Goal: Task Accomplishment & Management: Complete application form

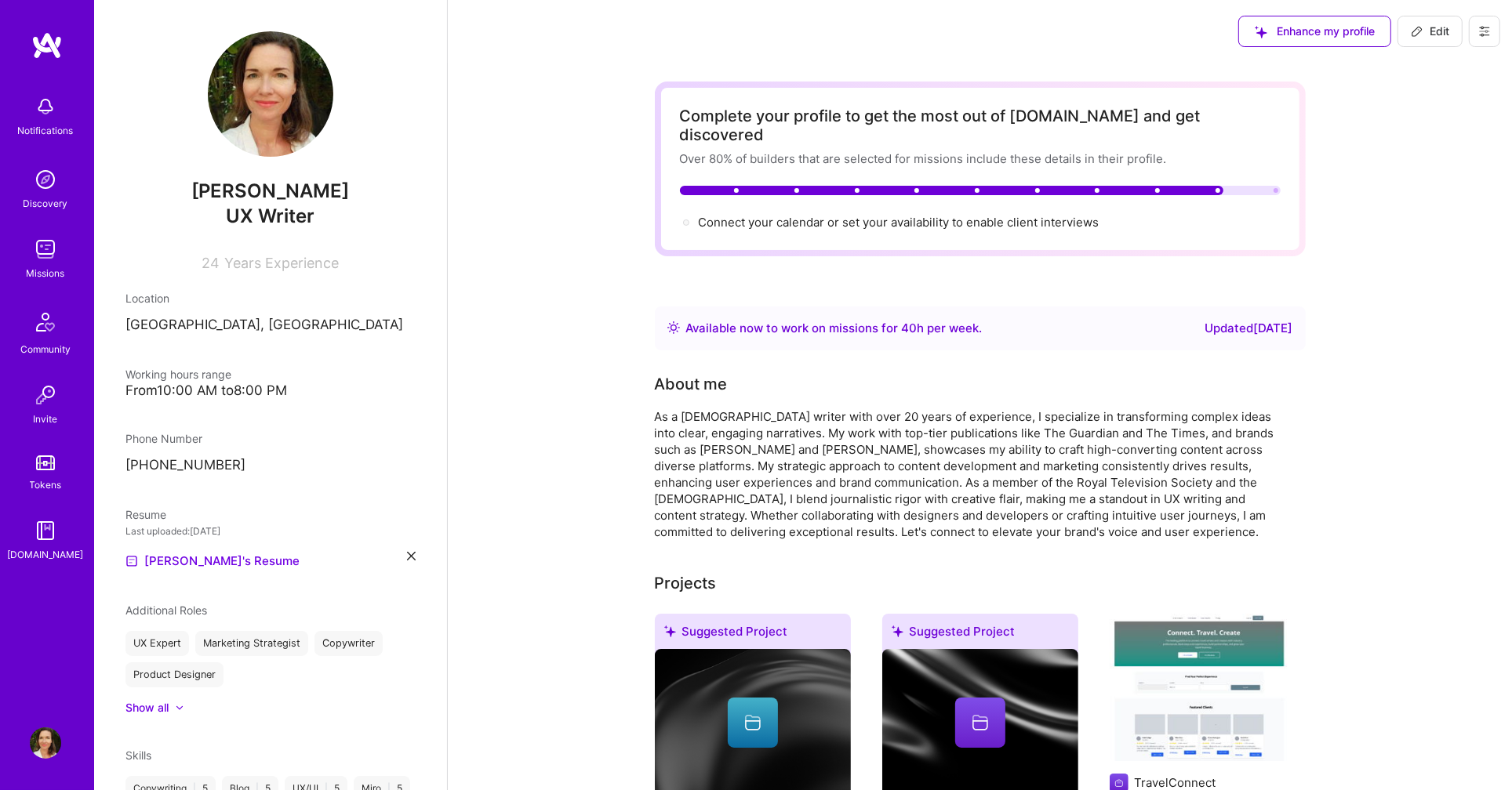
click at [44, 250] on img at bounding box center [45, 249] width 31 height 31
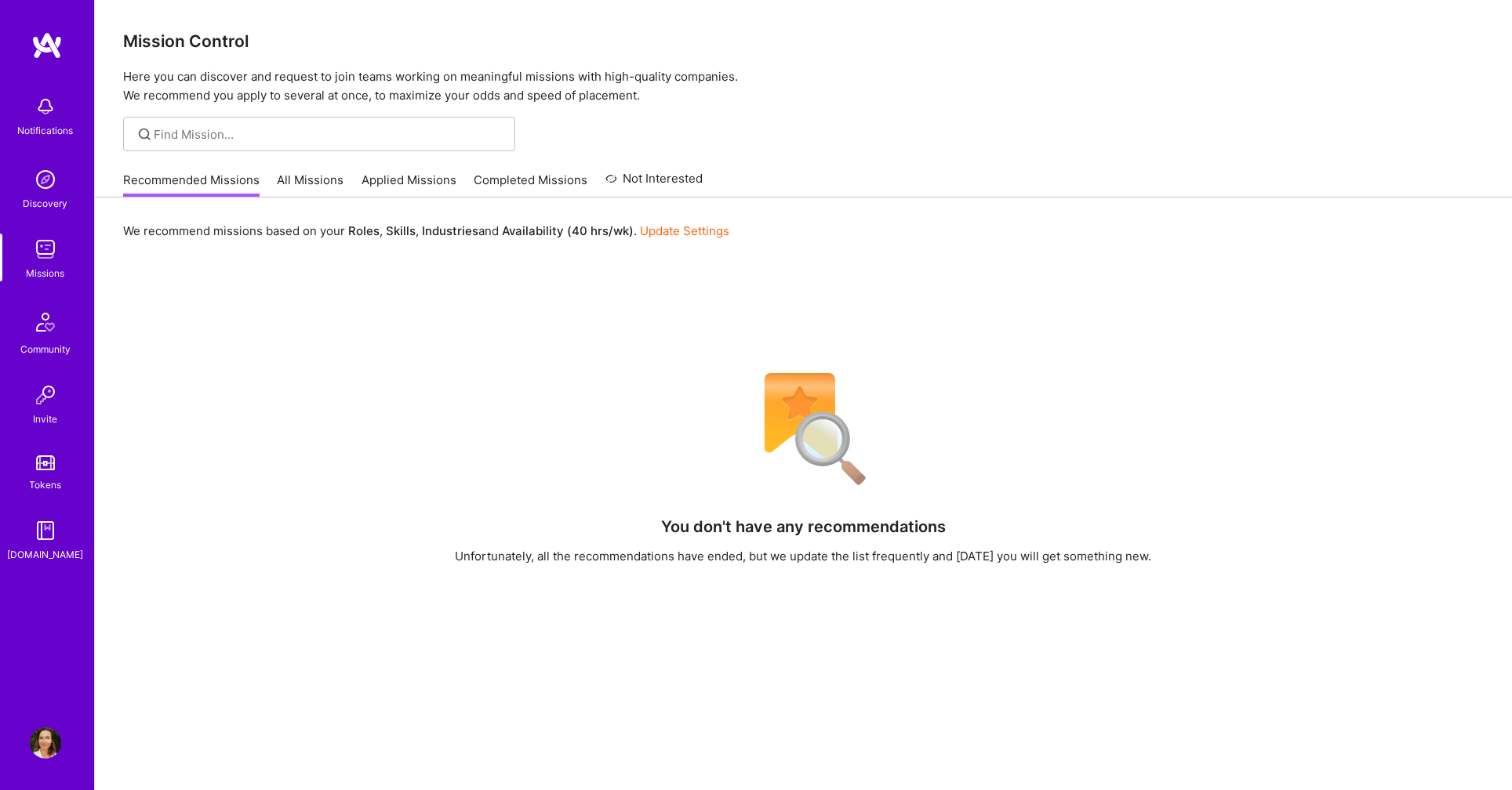
click at [418, 180] on link "Applied Missions" at bounding box center [409, 185] width 95 height 26
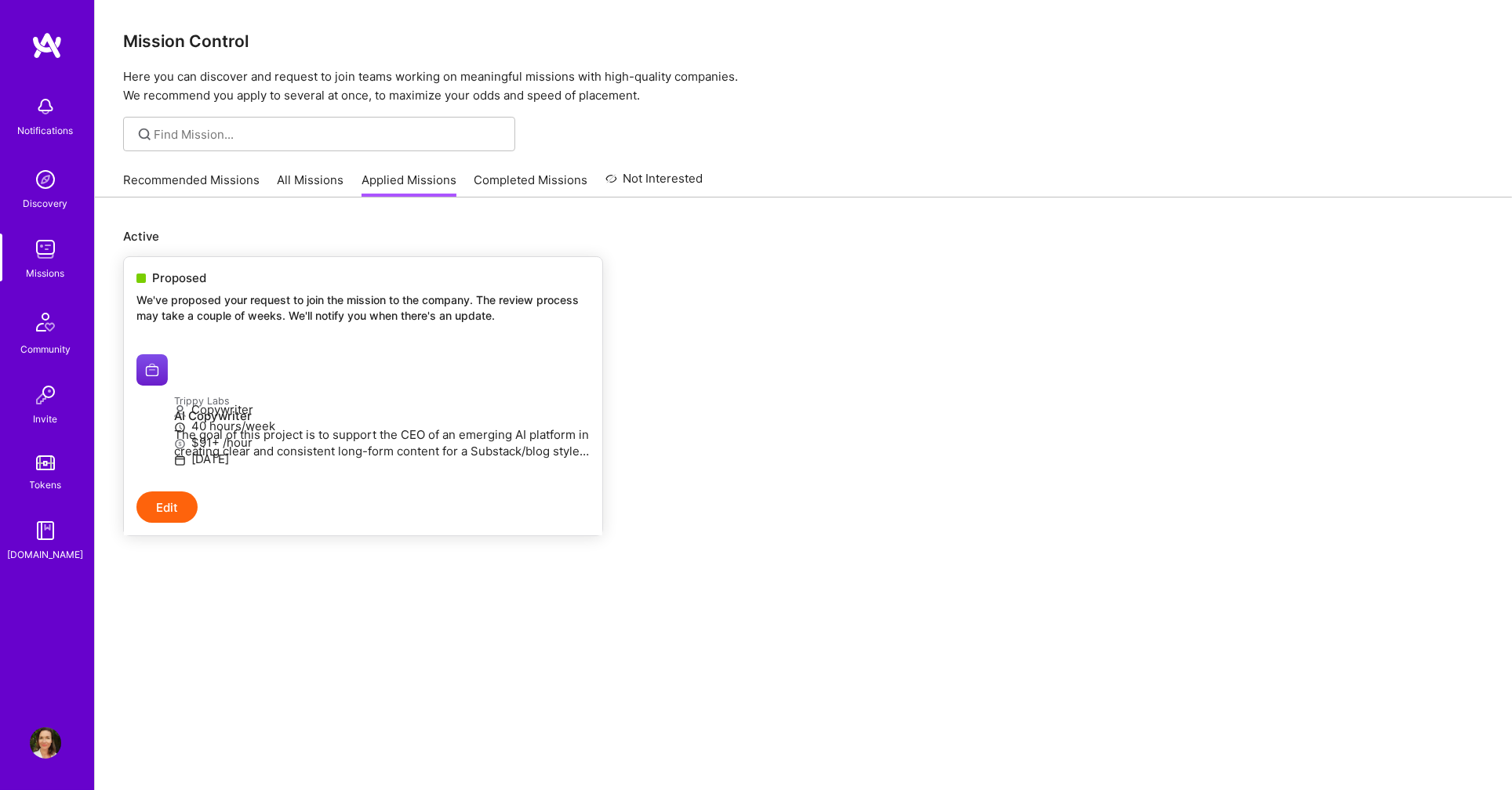
click at [327, 392] on p "Trippy Labs" at bounding box center [381, 400] width 416 height 17
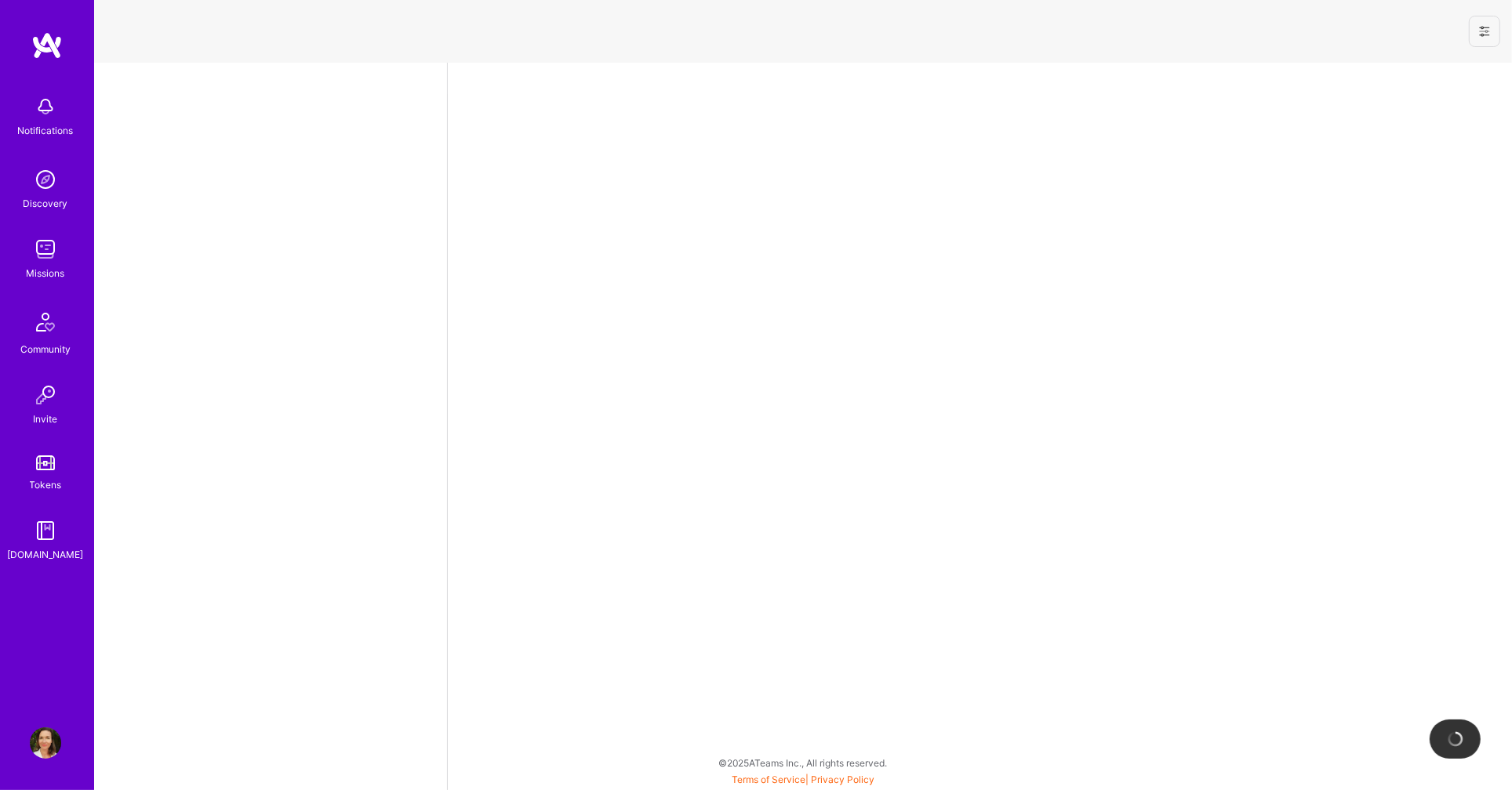
select select "GB"
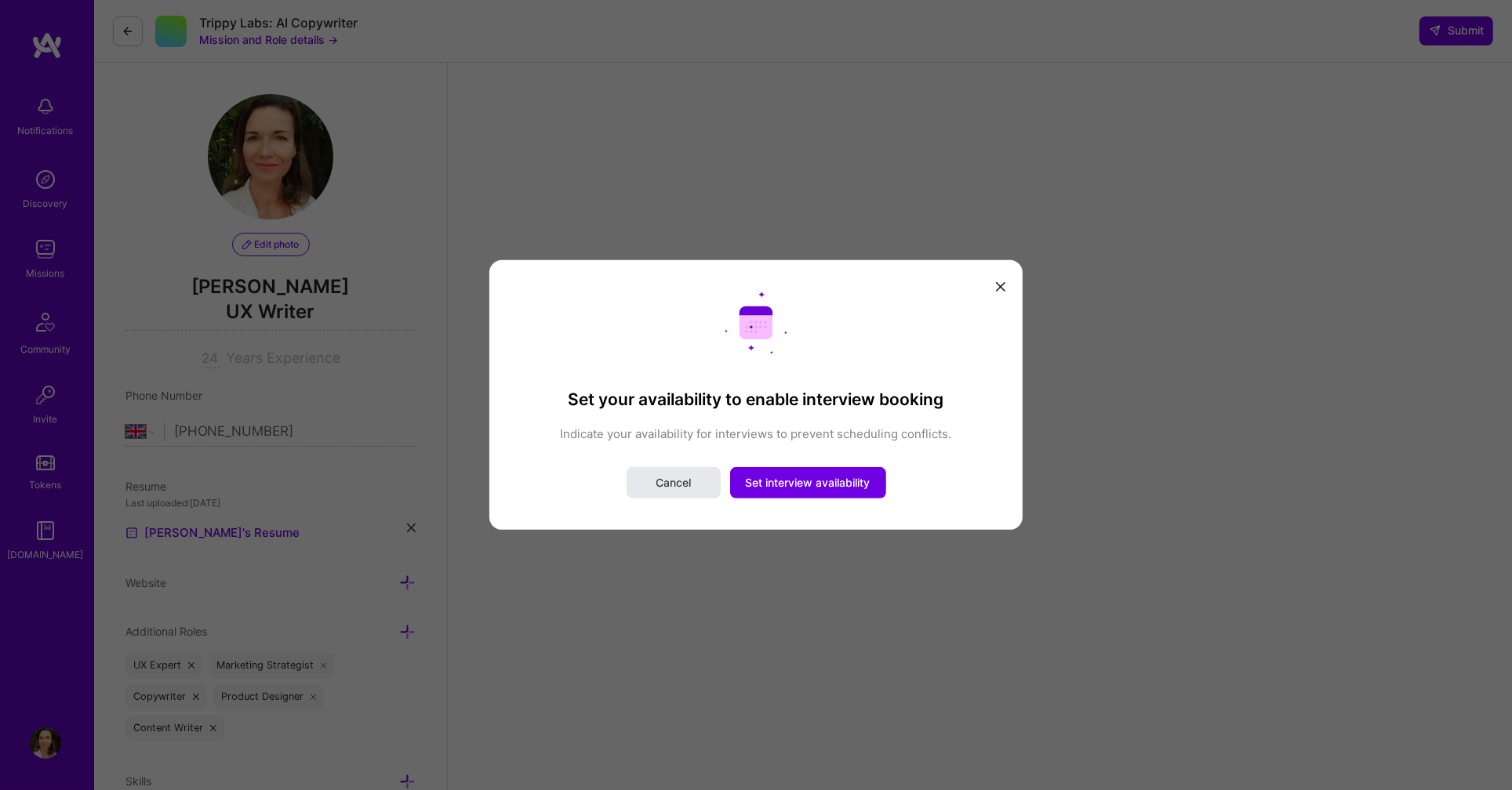
click at [683, 485] on span "Cancel" at bounding box center [673, 482] width 35 height 16
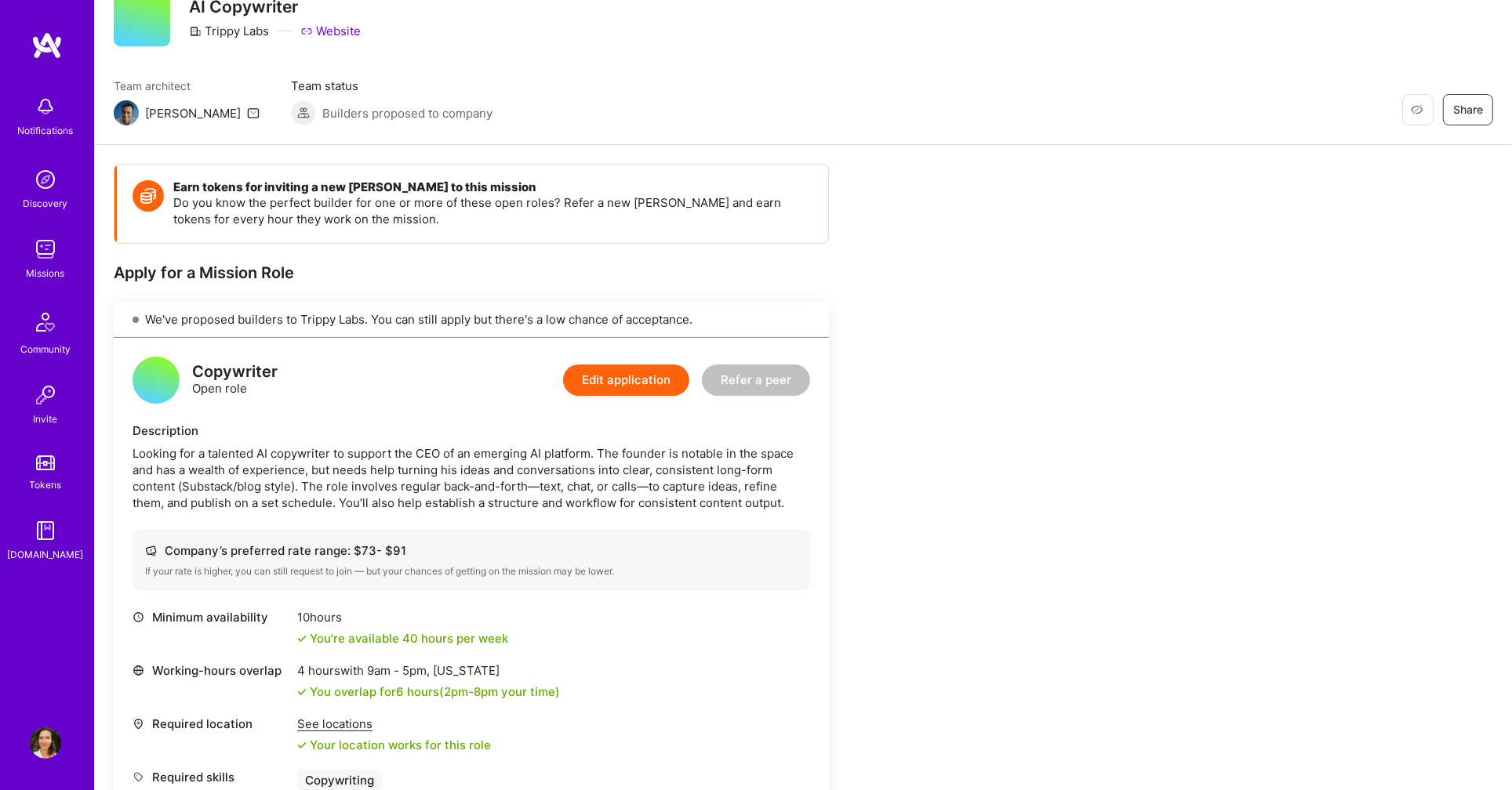
scroll to position [80, 0]
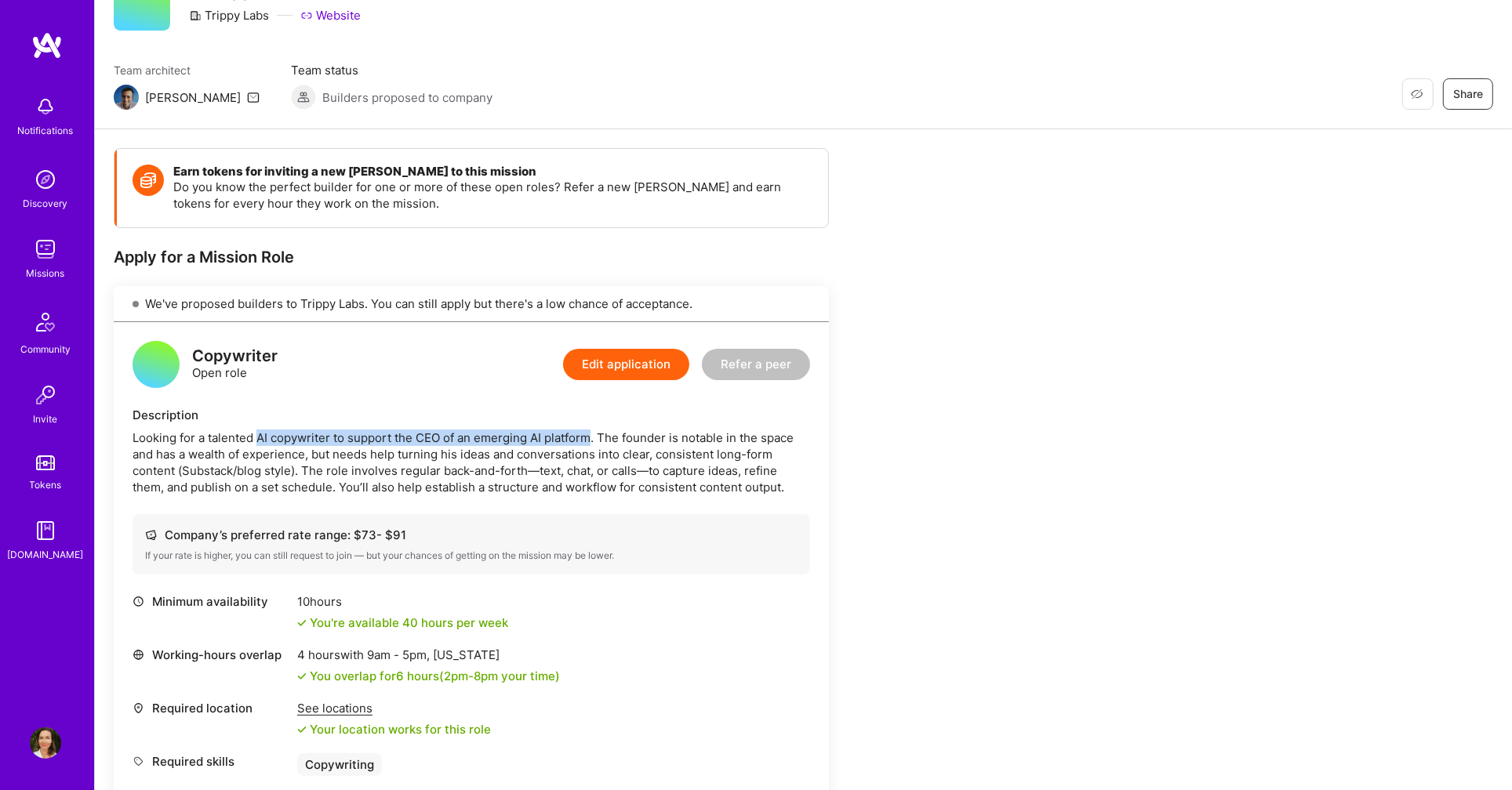
drag, startPoint x: 258, startPoint y: 430, endPoint x: 592, endPoint y: 431, distance: 334.0
click at [592, 431] on div "Looking for a talented AI copywriter to support the CEO of an emerging AI platf…" at bounding box center [472, 463] width 678 height 66
copy div "AI copywriter to support the CEO of an emerging AI platform"
